Goal: Navigation & Orientation: Find specific page/section

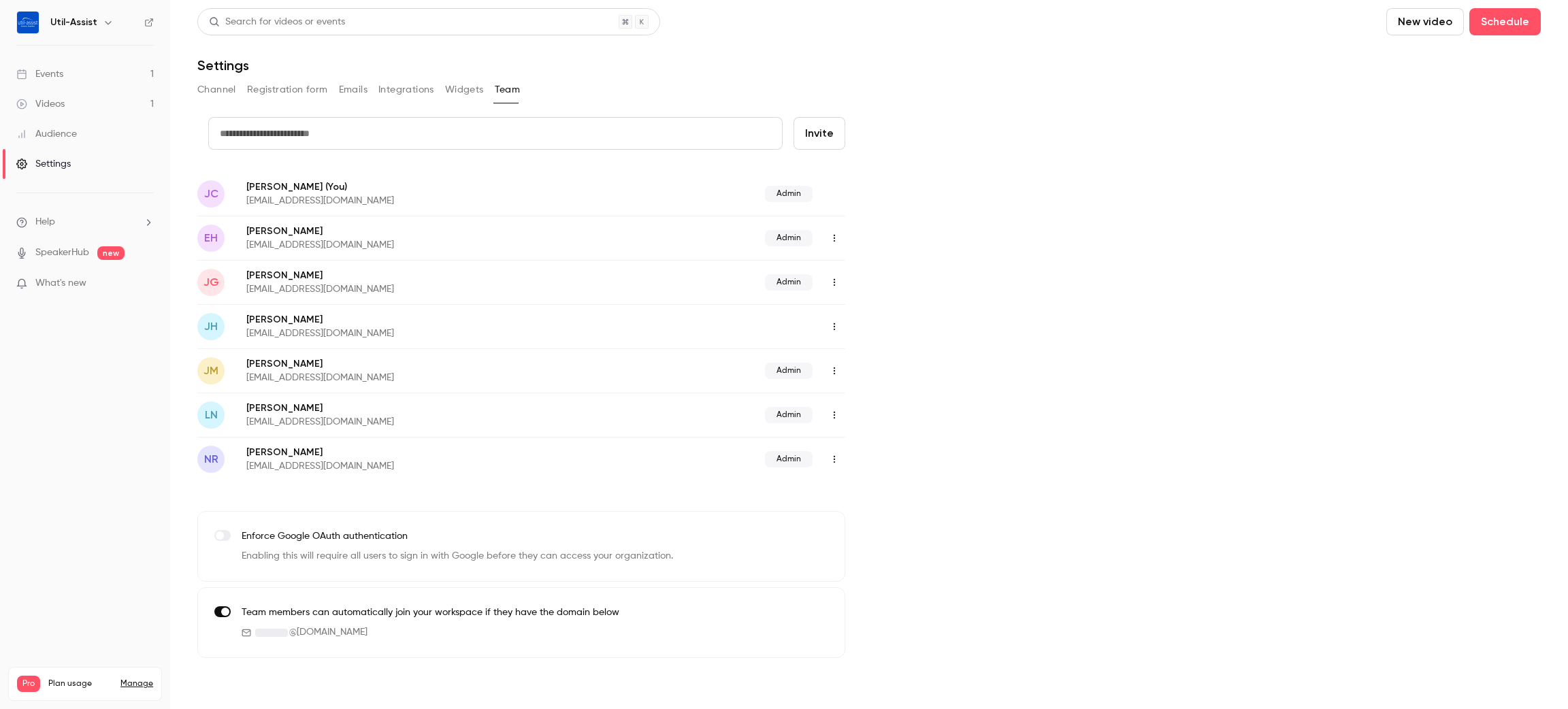
drag, startPoint x: 1167, startPoint y: 447, endPoint x: 1126, endPoint y: 419, distance: 49.6
click at [1169, 446] on div "credit card Invite [PERSON_NAME] [PERSON_NAME] C (You) [EMAIL_ADDRESS][DOMAIN_N…" at bounding box center [869, 387] width 1343 height 541
drag, startPoint x: 227, startPoint y: 89, endPoint x: 240, endPoint y: 92, distance: 13.3
click at [227, 92] on button "Channel" at bounding box center [217, 90] width 39 height 22
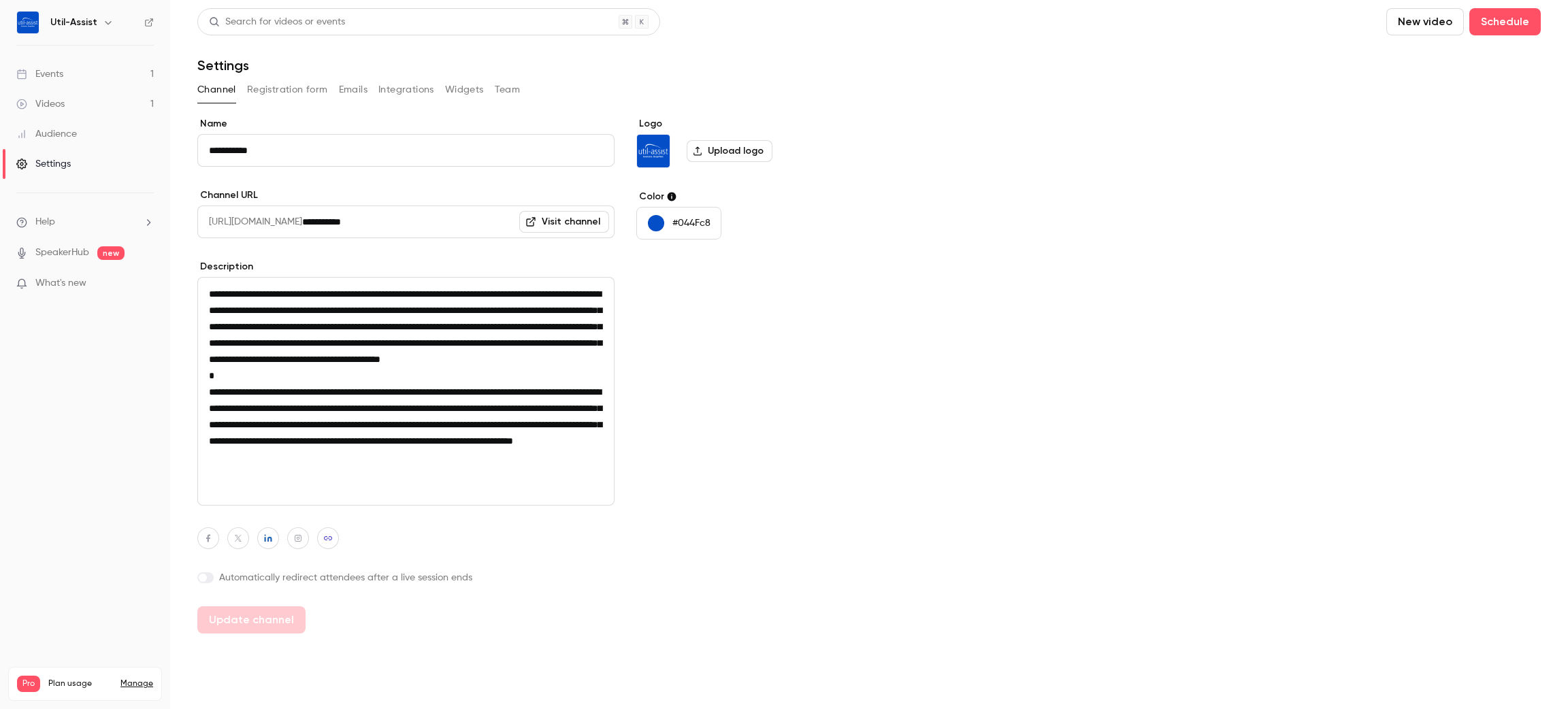
click at [290, 96] on button "Registration form" at bounding box center [287, 90] width 81 height 22
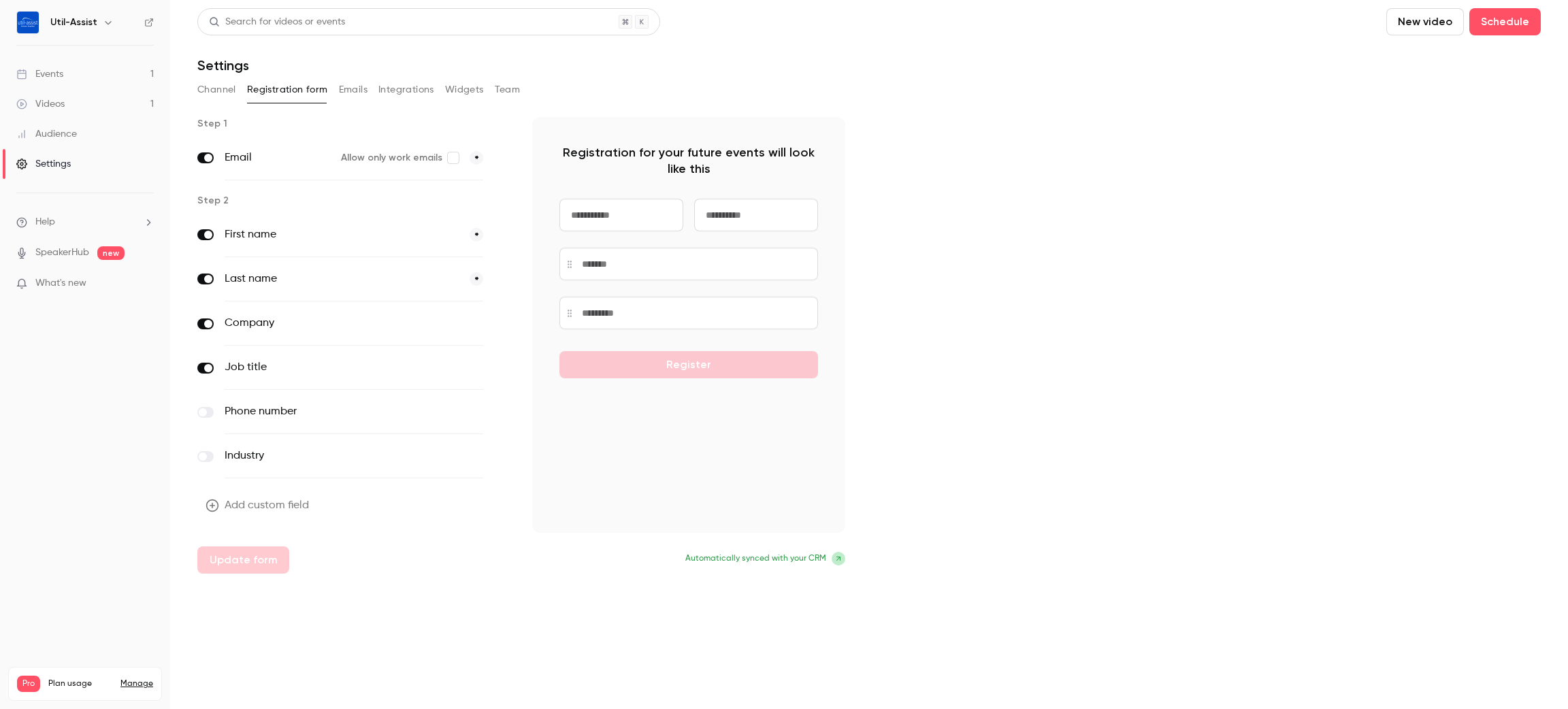
click at [349, 93] on button "Emails" at bounding box center [353, 90] width 28 height 22
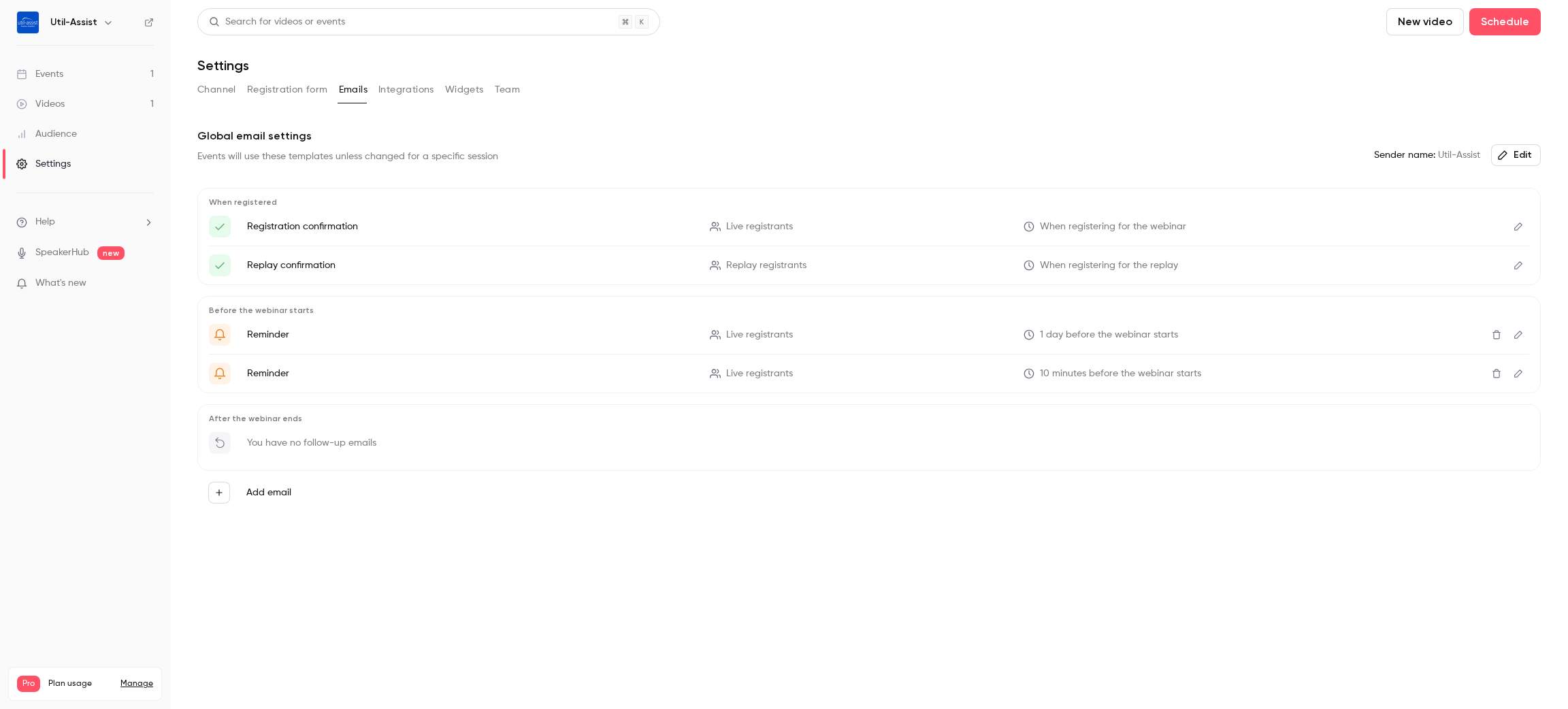
click at [216, 96] on button "Channel" at bounding box center [217, 90] width 39 height 22
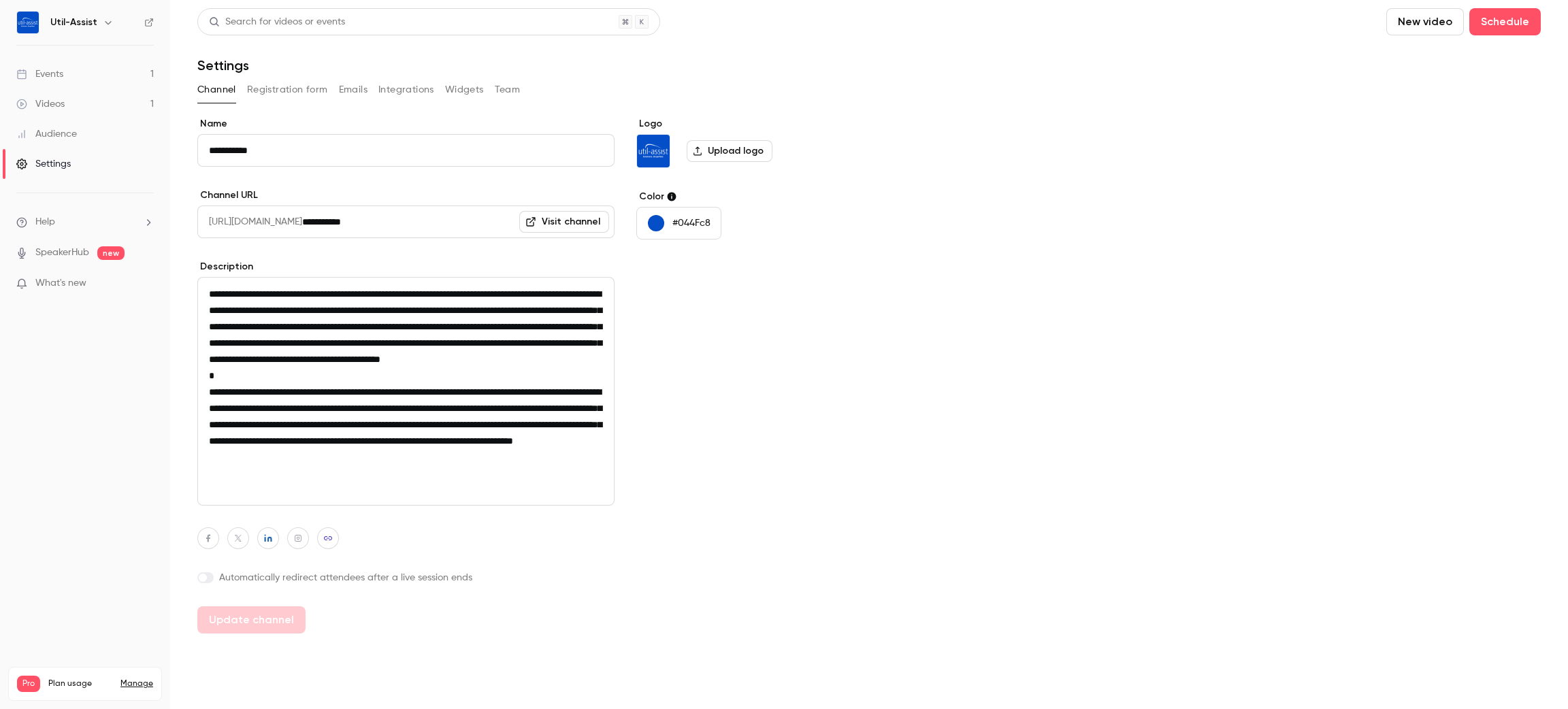
click at [70, 68] on link "Events 1" at bounding box center [85, 74] width 170 height 30
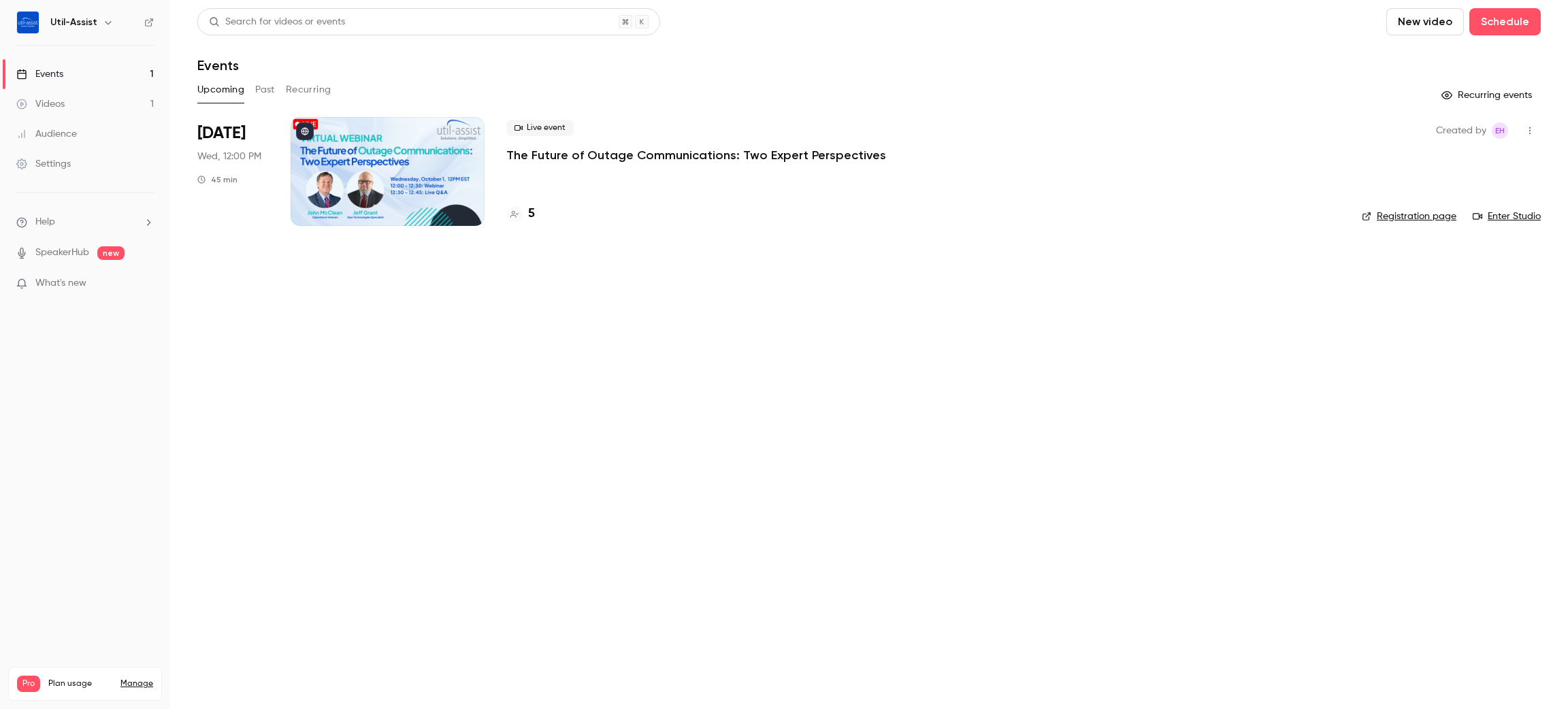
click at [933, 395] on main "Search for videos or events New video Schedule Events Upcoming Past Recurring R…" at bounding box center [869, 354] width 1397 height 709
click at [558, 76] on div "Search for videos or events New video Schedule Events Upcoming Past Recurring R…" at bounding box center [869, 125] width 1343 height 234
click at [268, 96] on button "Past" at bounding box center [265, 90] width 20 height 22
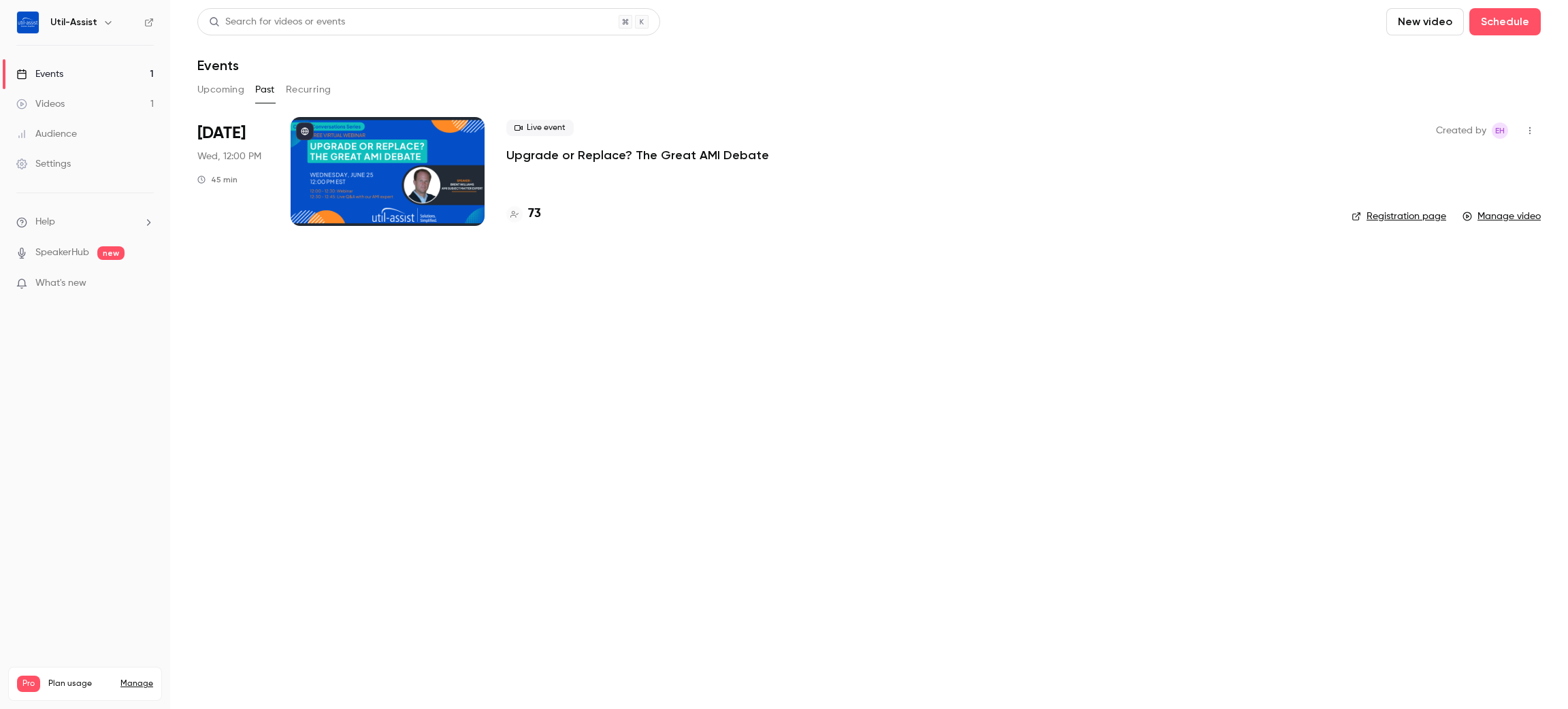
click at [316, 98] on button "Recurring" at bounding box center [309, 90] width 45 height 22
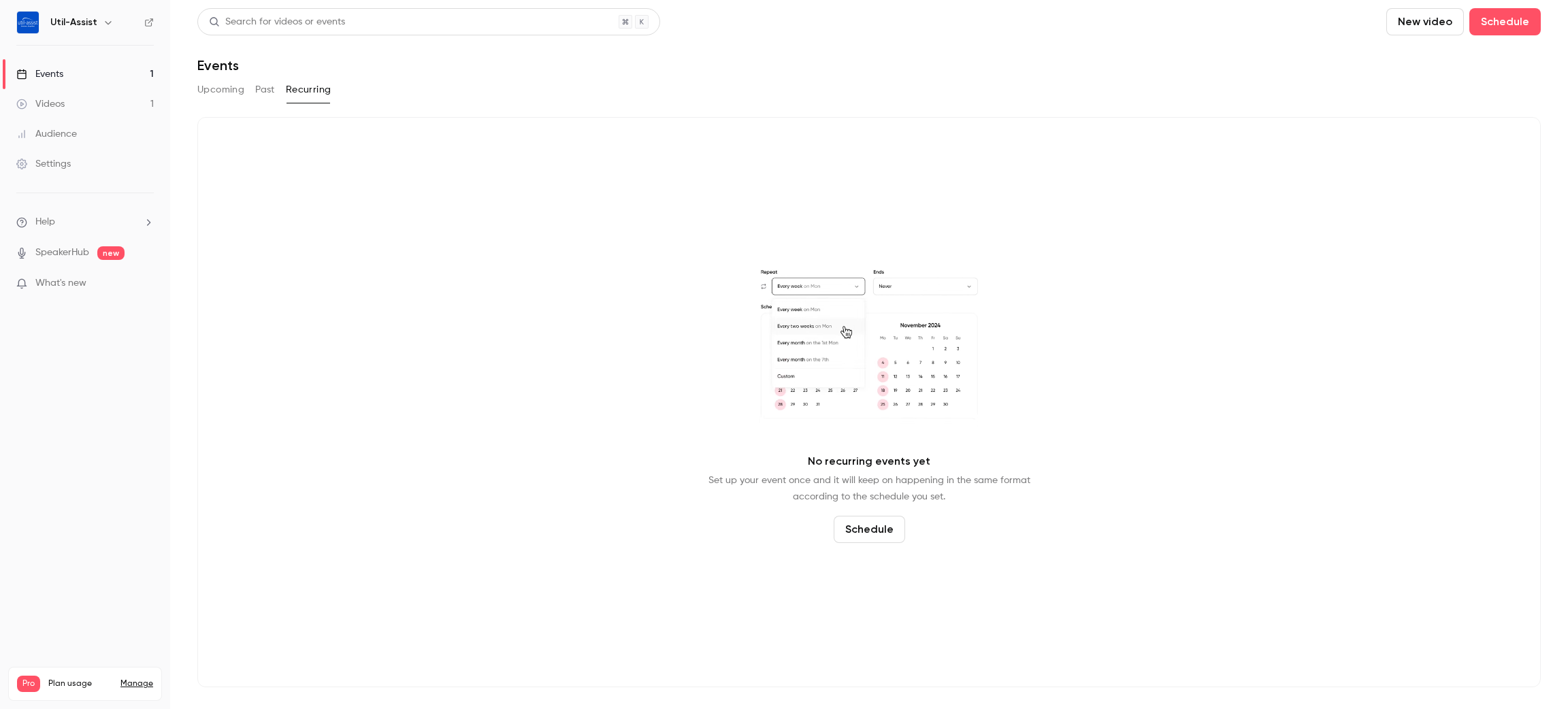
click at [255, 94] on button "Past" at bounding box center [265, 90] width 20 height 22
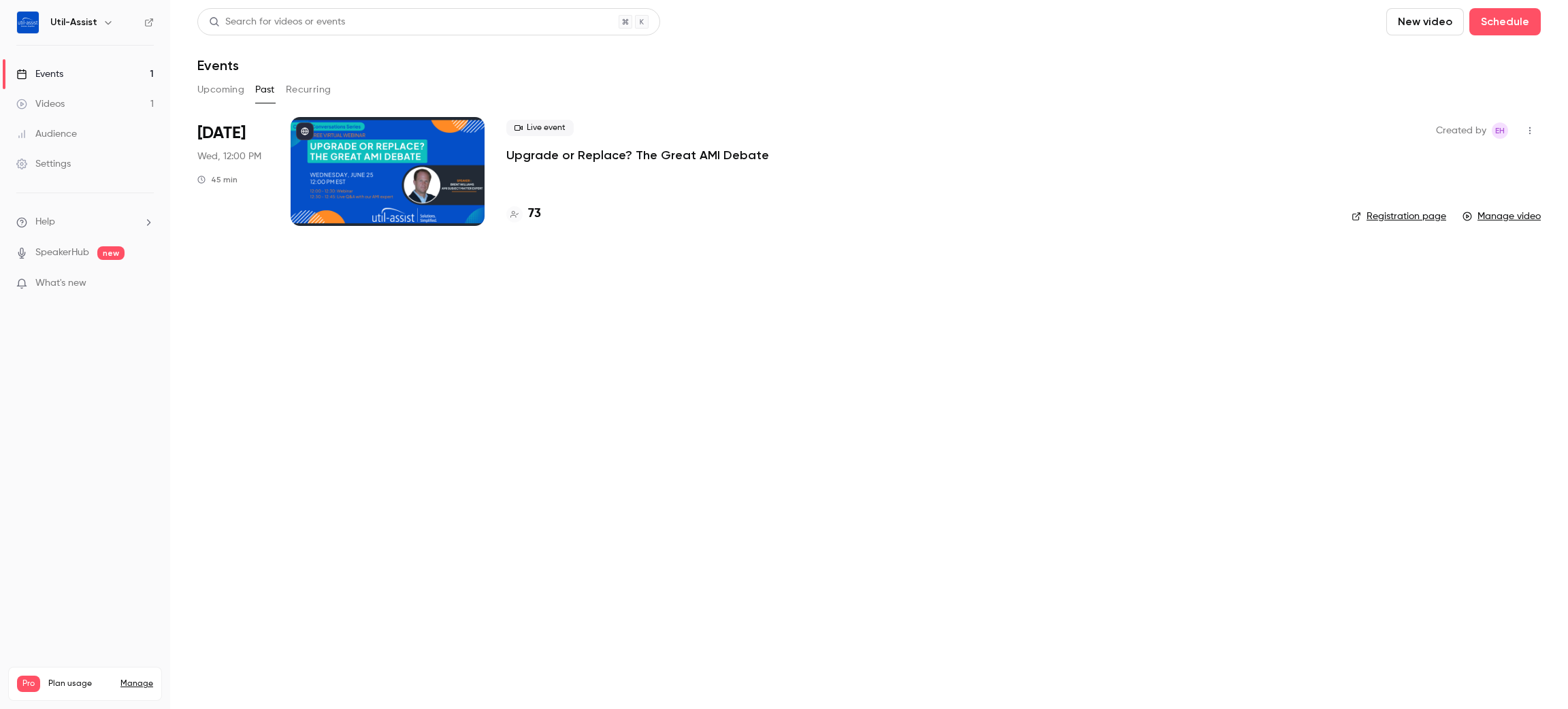
click at [210, 96] on button "Upcoming" at bounding box center [221, 90] width 47 height 22
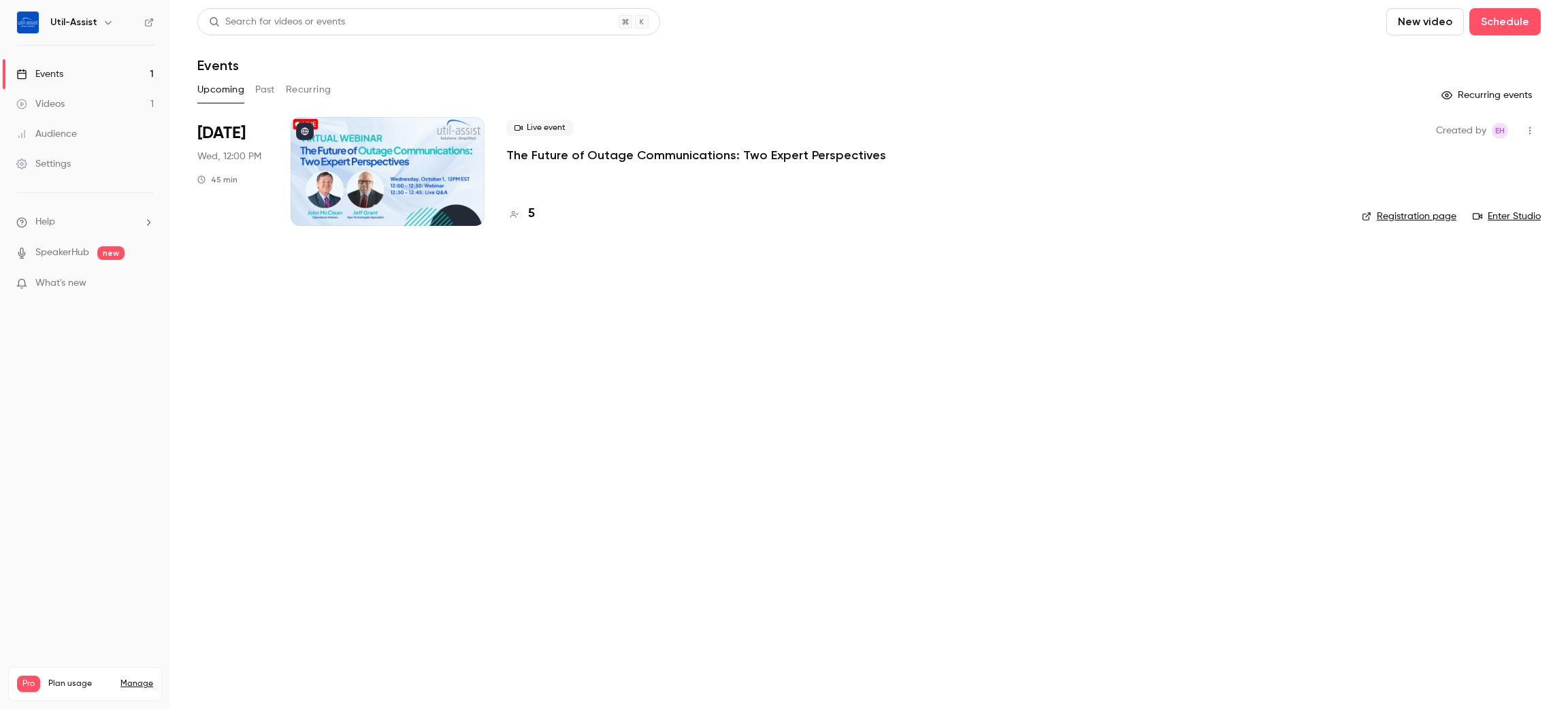
click at [760, 74] on div "Search for videos or events New video Schedule Events Upcoming Past Recurring R…" at bounding box center [869, 125] width 1343 height 234
click at [1512, 212] on link "Enter Studio" at bounding box center [1506, 216] width 68 height 13
click at [1077, 397] on main "Search for videos or events New video Schedule Events Upcoming Past Recurring R…" at bounding box center [869, 354] width 1397 height 709
